Goal: Communication & Community: Answer question/provide support

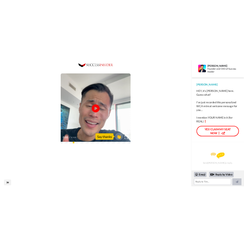
scroll to position [34, 0]
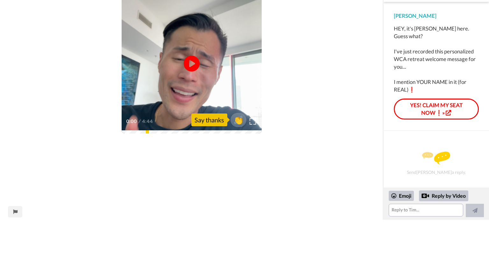
click at [448, 159] on img at bounding box center [436, 158] width 28 height 13
click at [434, 160] on img at bounding box center [436, 158] width 28 height 13
click at [418, 101] on link "YES! CLAIM MY SEAT NOW❗»" at bounding box center [436, 109] width 85 height 21
click at [192, 60] on icon at bounding box center [191, 63] width 17 height 17
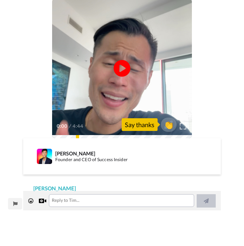
click at [118, 68] on icon at bounding box center [122, 68] width 17 height 17
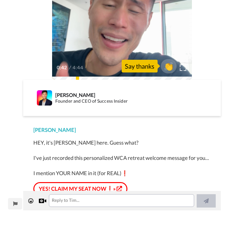
scroll to position [0, 0]
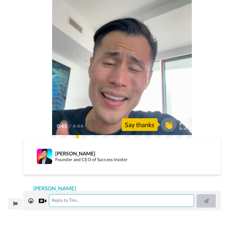
click at [88, 206] on textarea at bounding box center [121, 200] width 145 height 13
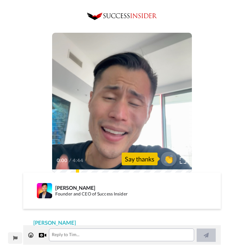
scroll to position [38, 0]
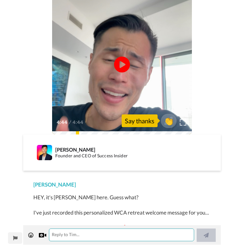
click at [153, 236] on textarea at bounding box center [121, 235] width 145 height 13
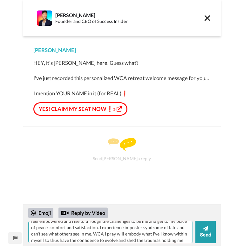
scroll to position [38, 0]
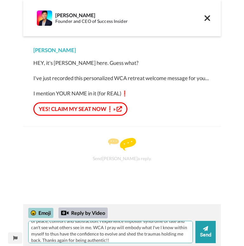
type textarea "Thank you [PERSON_NAME]. You inspired me, you are such an inspiration. I connec…"
click at [39, 212] on div "Emoji" at bounding box center [40, 213] width 25 height 10
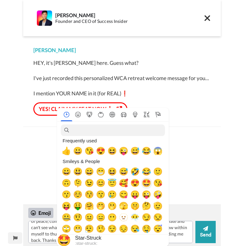
click at [149, 188] on span "🤩" at bounding box center [147, 183] width 10 height 9
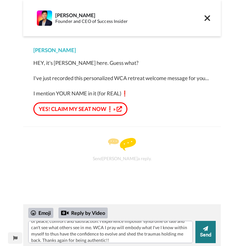
click at [208, 232] on button "Send" at bounding box center [206, 232] width 20 height 22
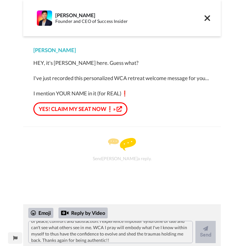
scroll to position [0, 0]
